Goal: Book appointment/travel/reservation

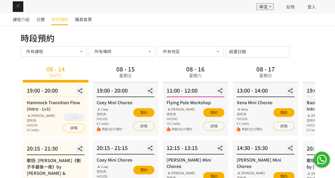
click at [250, 54] on div "篩選日期 [DATE] Sun Mon Tue Wed Thu Fri Sat 1 2 3 4 5 6 7 8 9 10 11 12 13 14 15 16 …" at bounding box center [258, 51] width 64 height 11
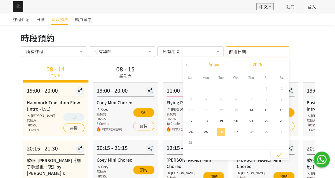
click at [219, 130] on span "26" at bounding box center [221, 131] width 12 height 5
type input "[DATE] - ..."
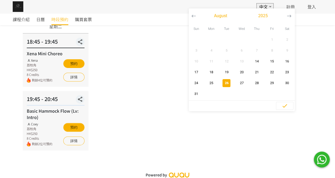
scroll to position [51, 0]
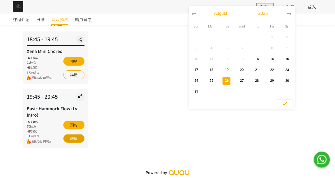
click at [78, 139] on link "詳情" at bounding box center [73, 138] width 21 height 9
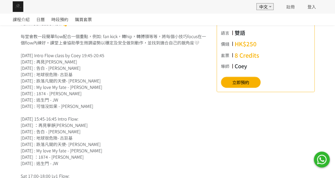
scroll to position [106, 0]
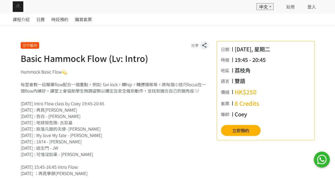
drag, startPoint x: 22, startPoint y: 123, endPoint x: 70, endPoint y: 124, distance: 48.2
